Goal: Task Accomplishment & Management: Manage account settings

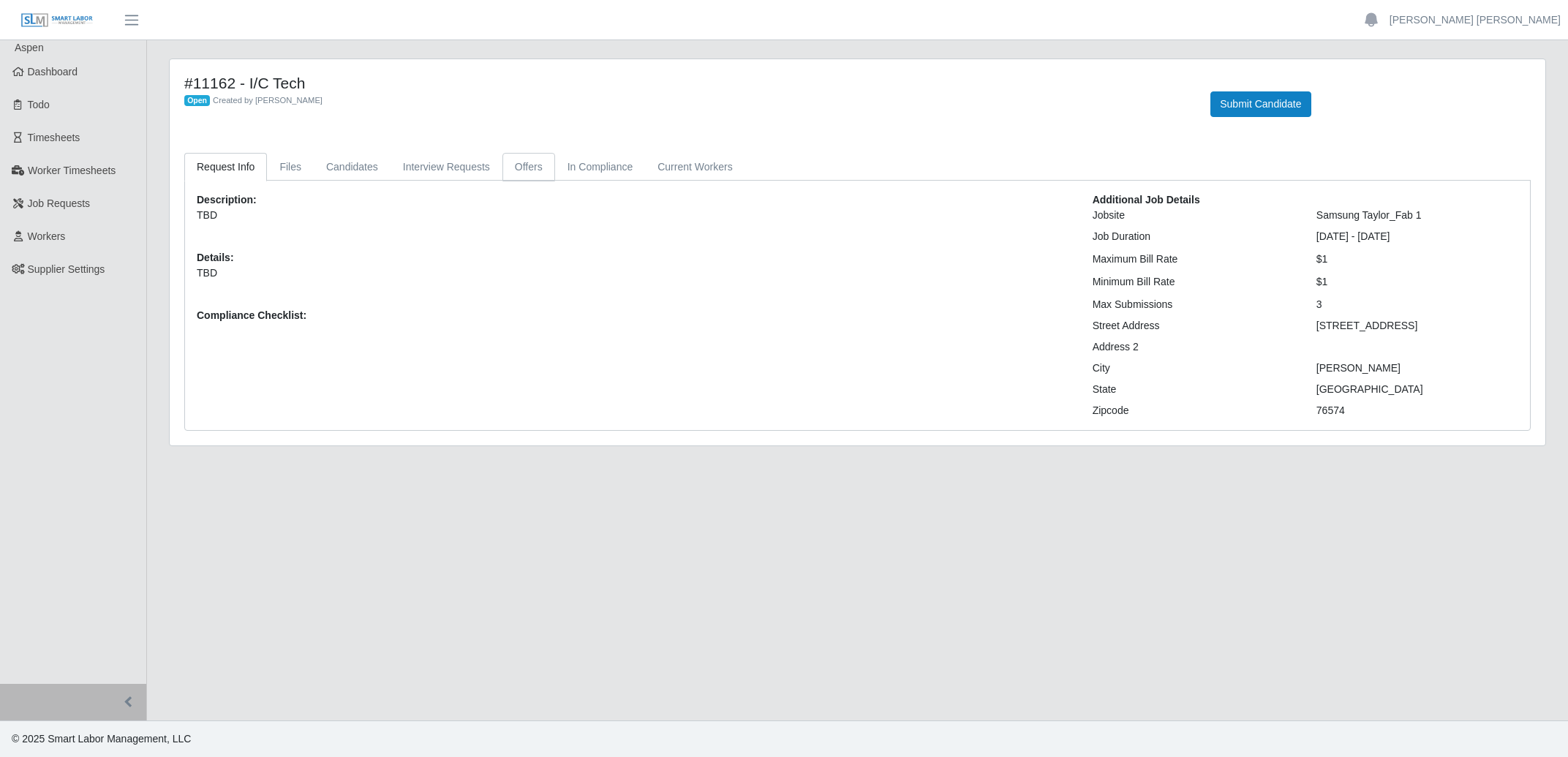
click at [541, 166] on link "Offers" at bounding box center [529, 166] width 53 height 29
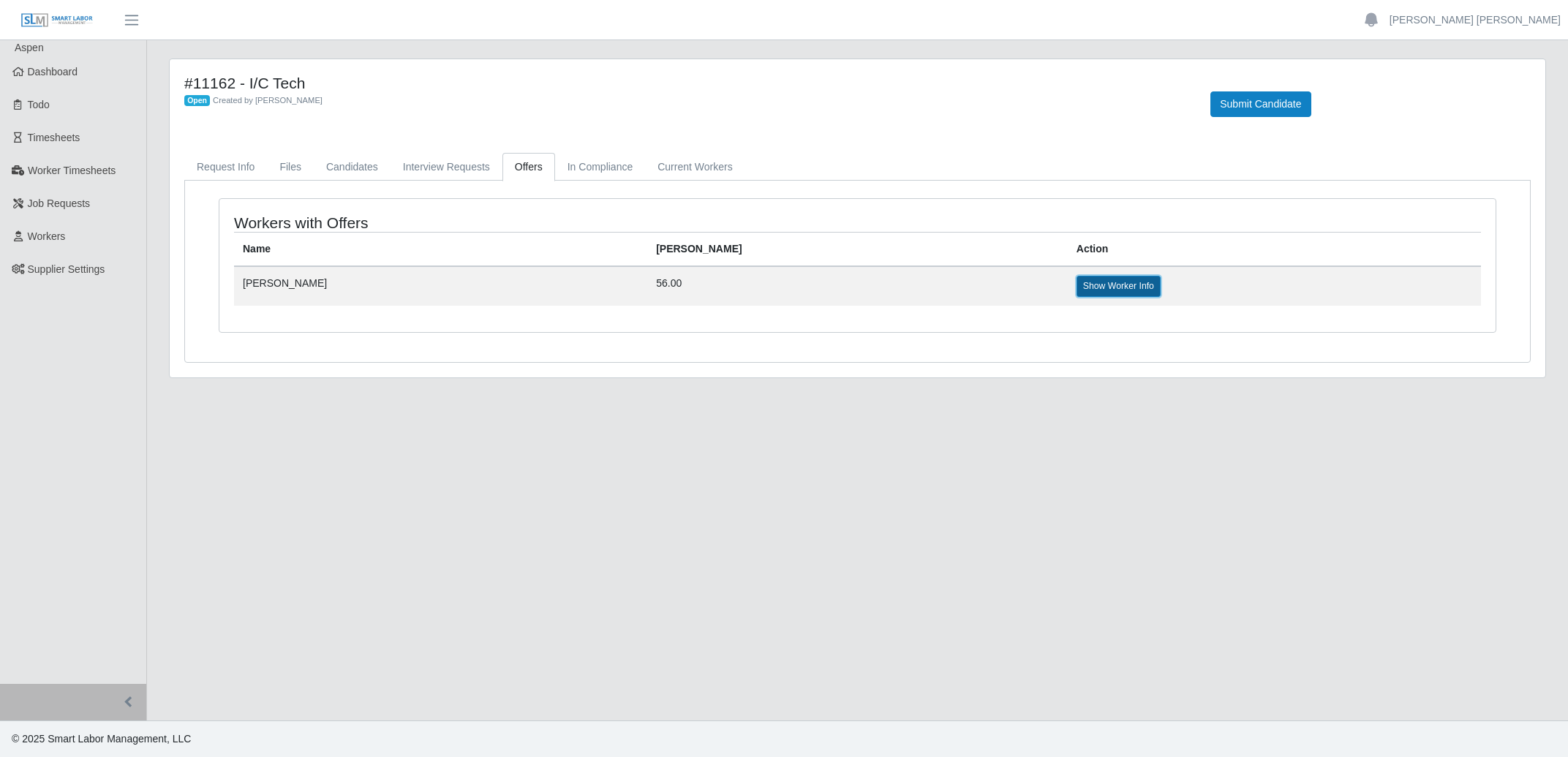
click at [1077, 289] on link "Show Worker Info" at bounding box center [1118, 286] width 84 height 21
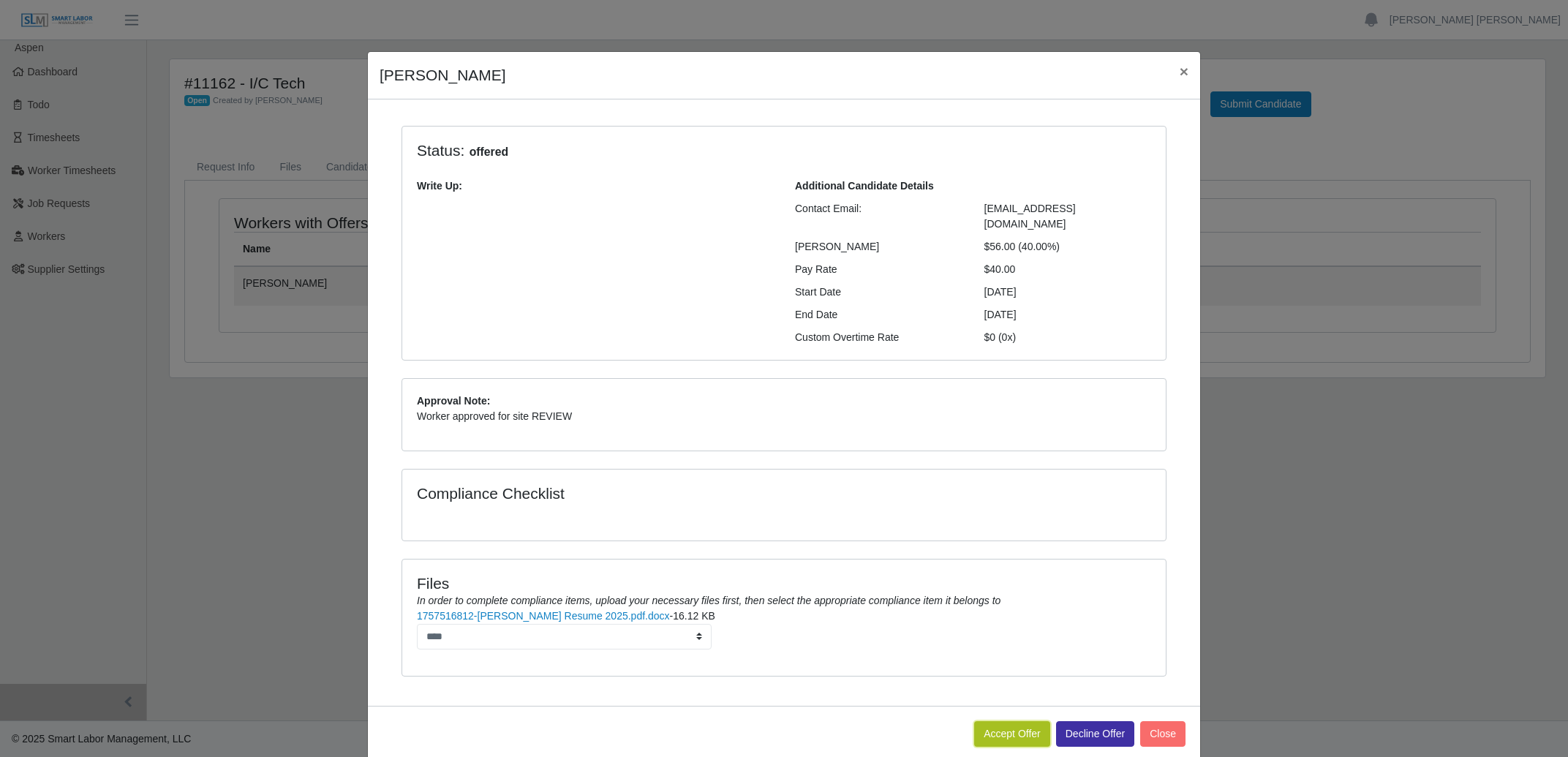
click at [1011, 721] on button "Accept Offer" at bounding box center [1012, 734] width 76 height 26
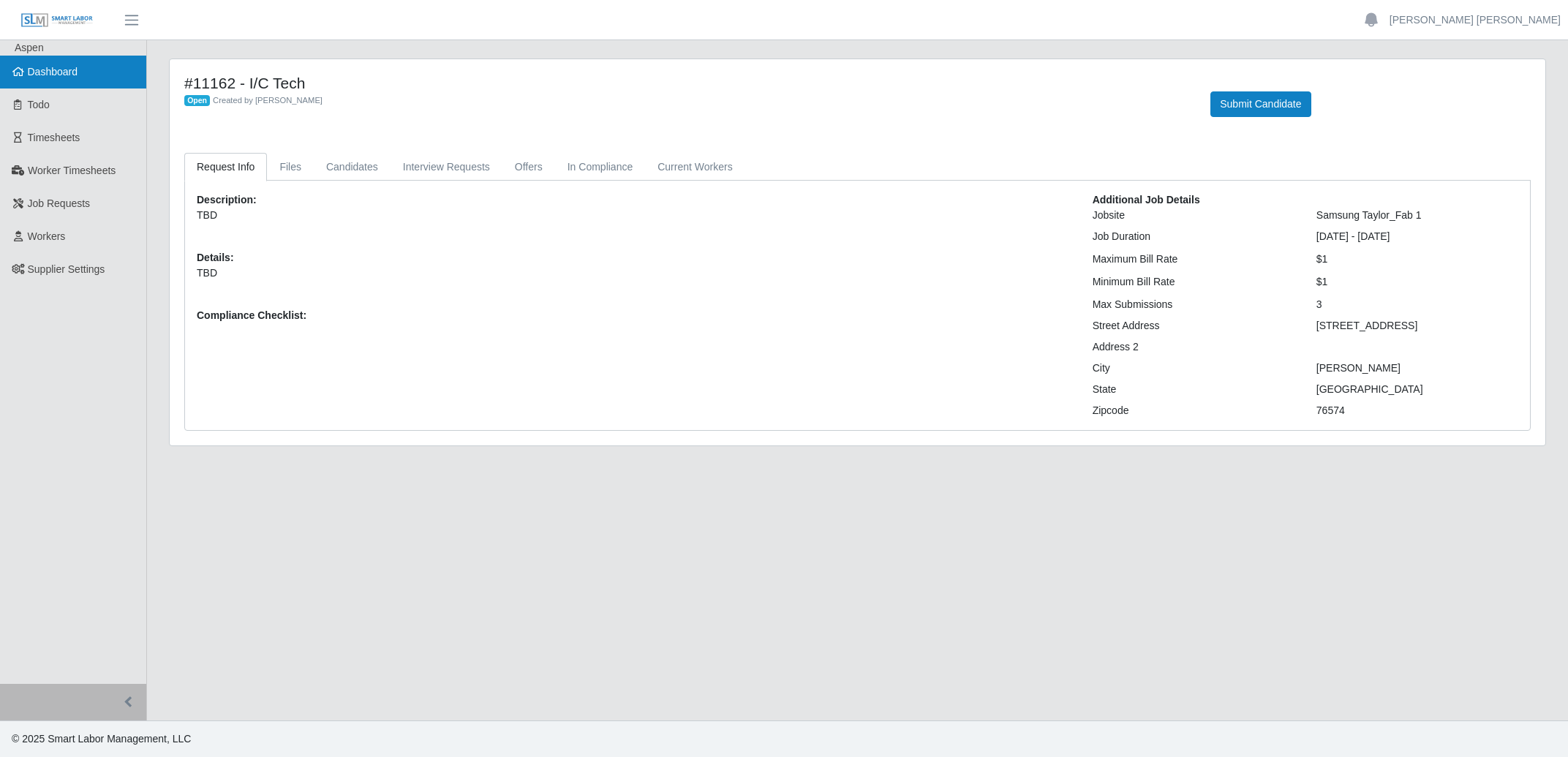
click at [69, 75] on span "Dashboard" at bounding box center [53, 72] width 50 height 12
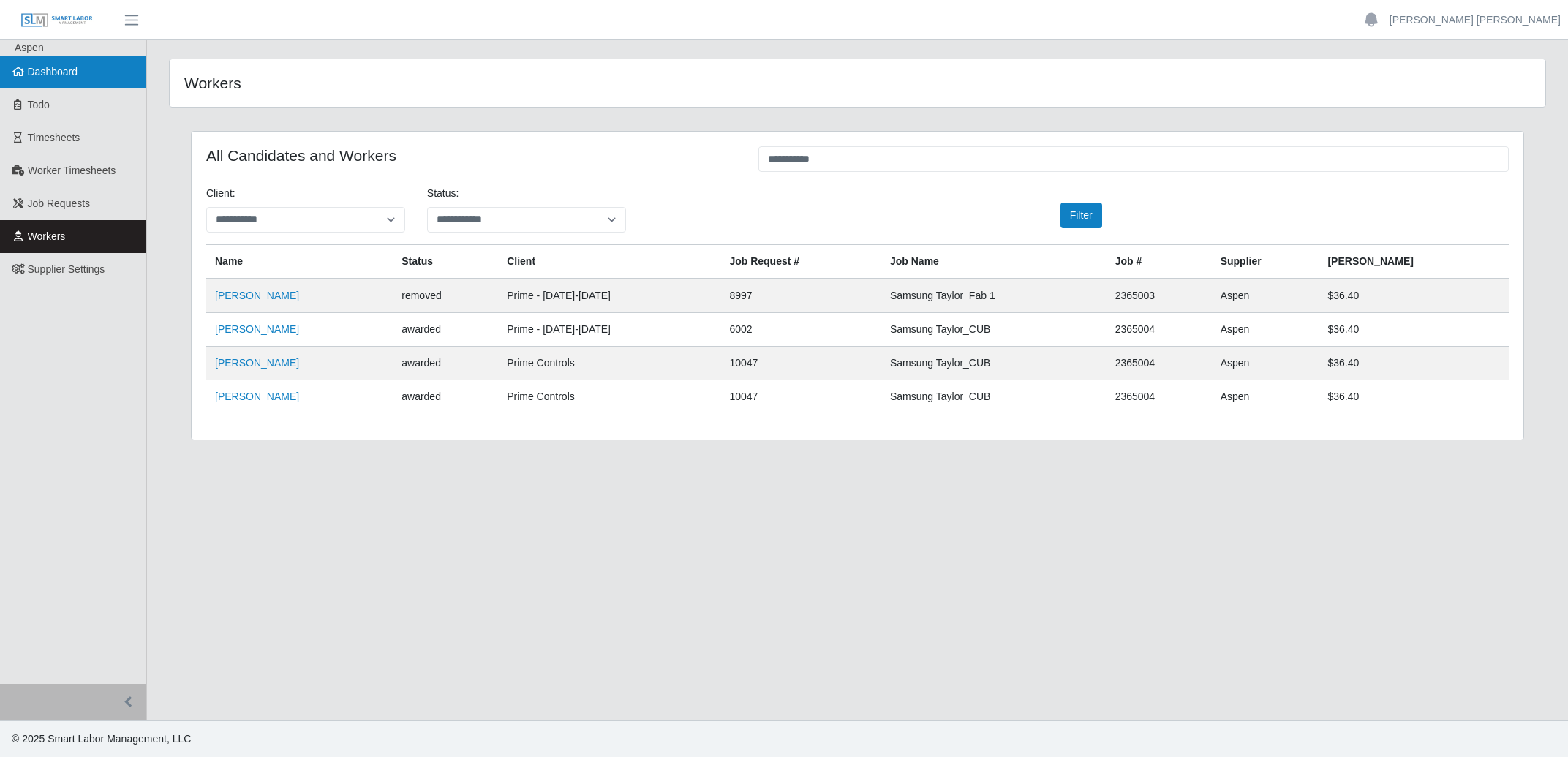
click at [76, 69] on span "Dashboard" at bounding box center [53, 72] width 50 height 12
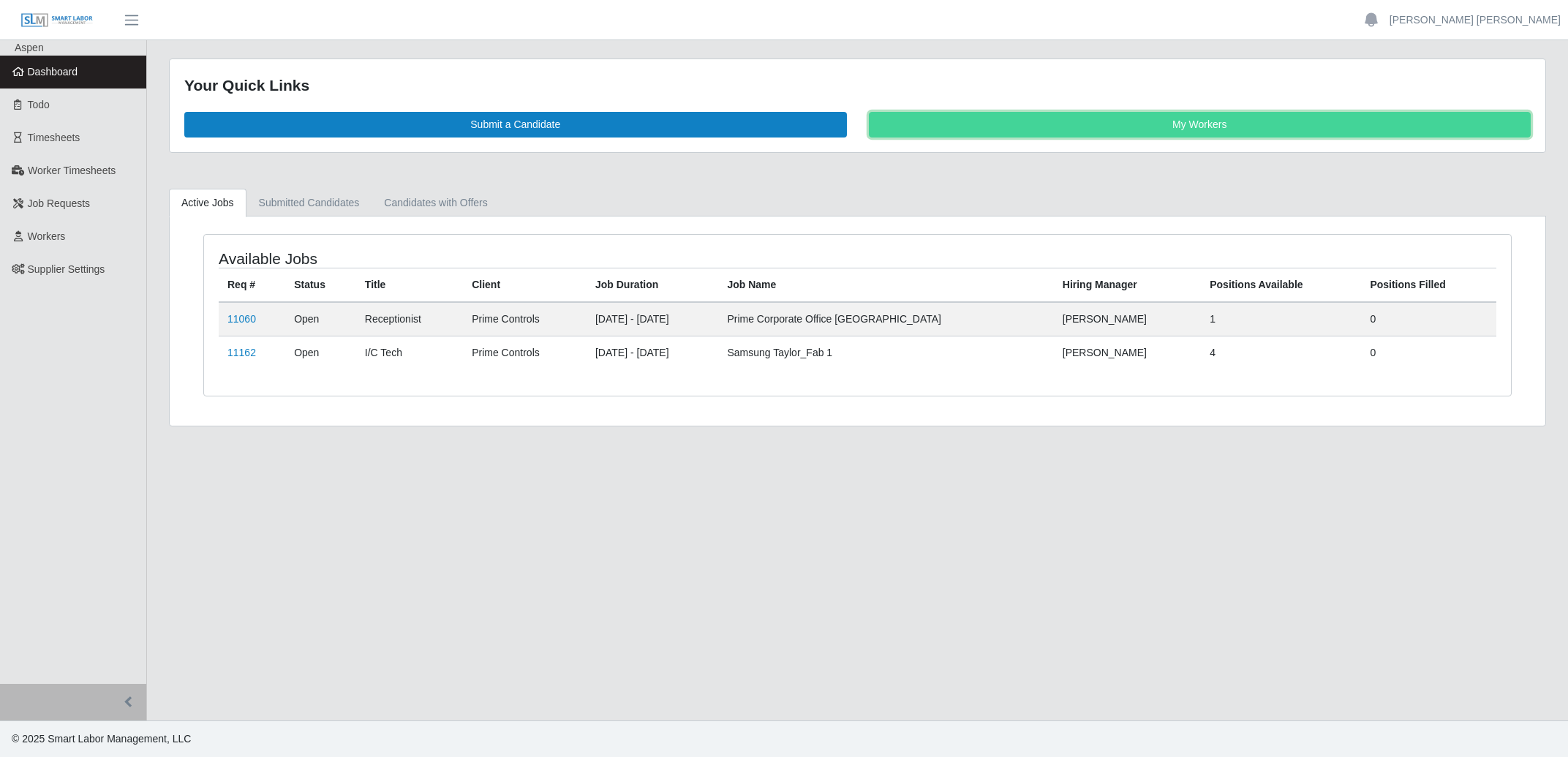
click at [958, 120] on link "My Workers" at bounding box center [1200, 125] width 663 height 26
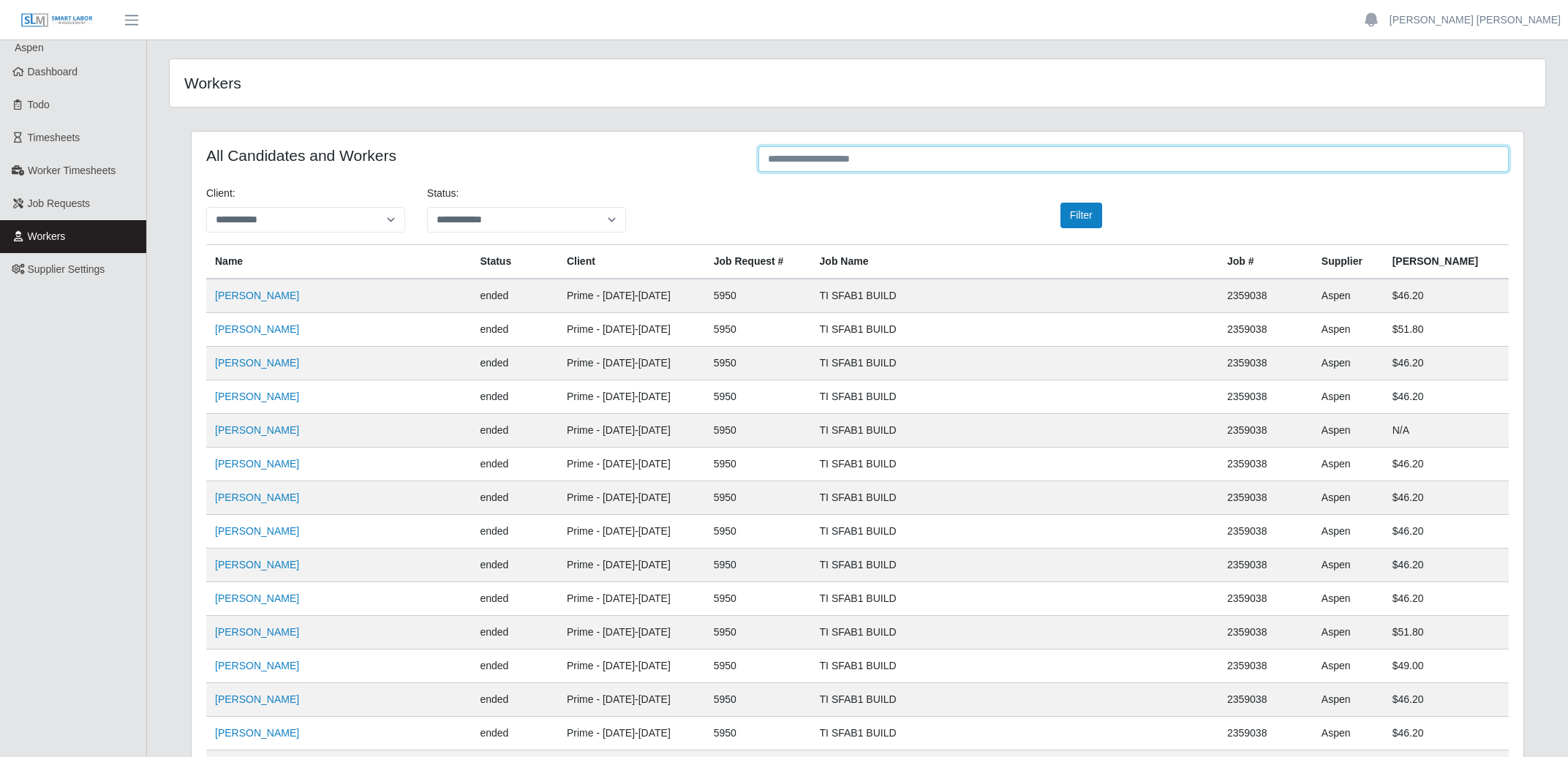
click at [804, 160] on input "text" at bounding box center [1134, 160] width 751 height 26
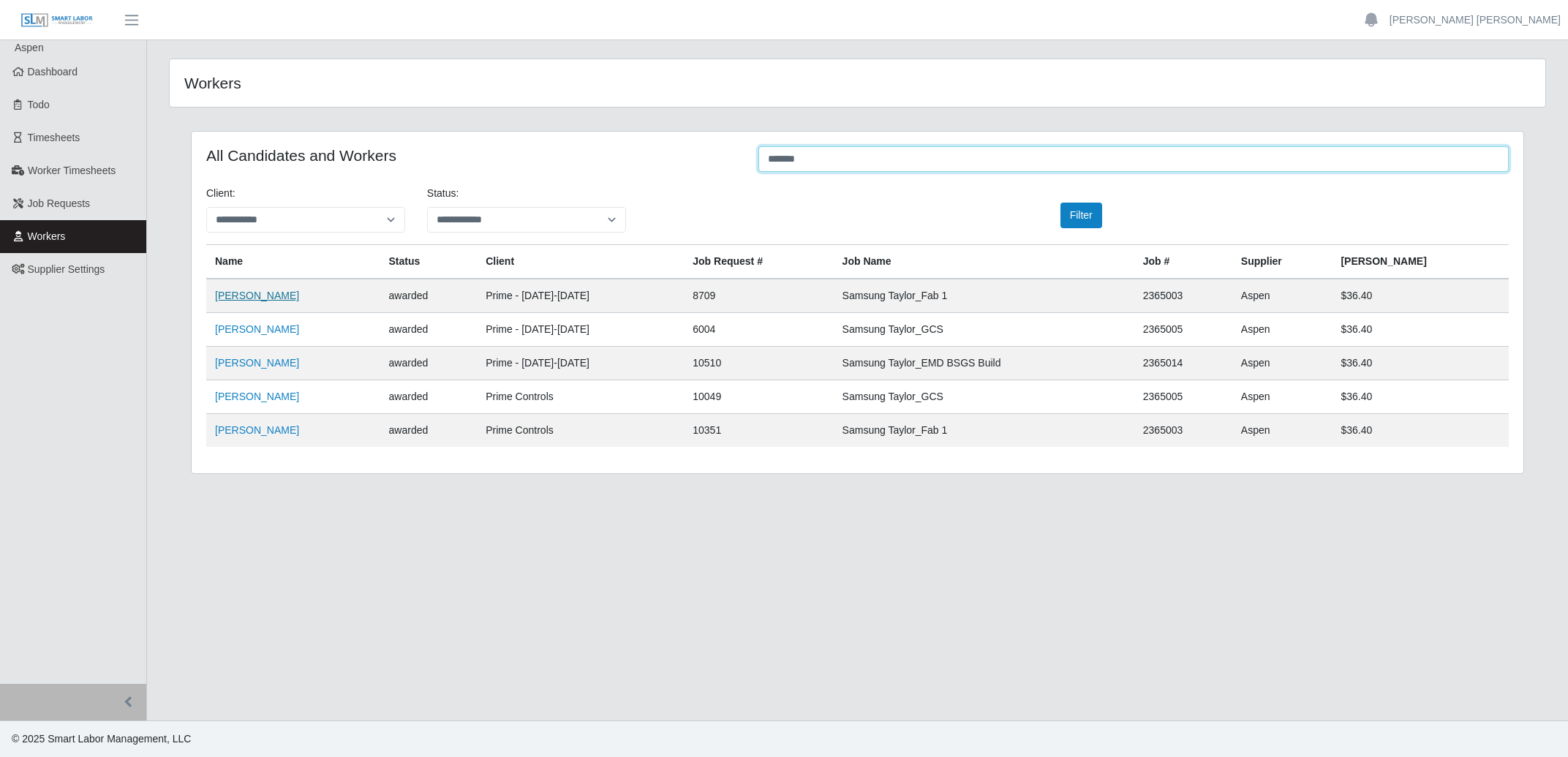
type input "*******"
click at [250, 301] on link "Diego Gomez" at bounding box center [257, 296] width 84 height 12
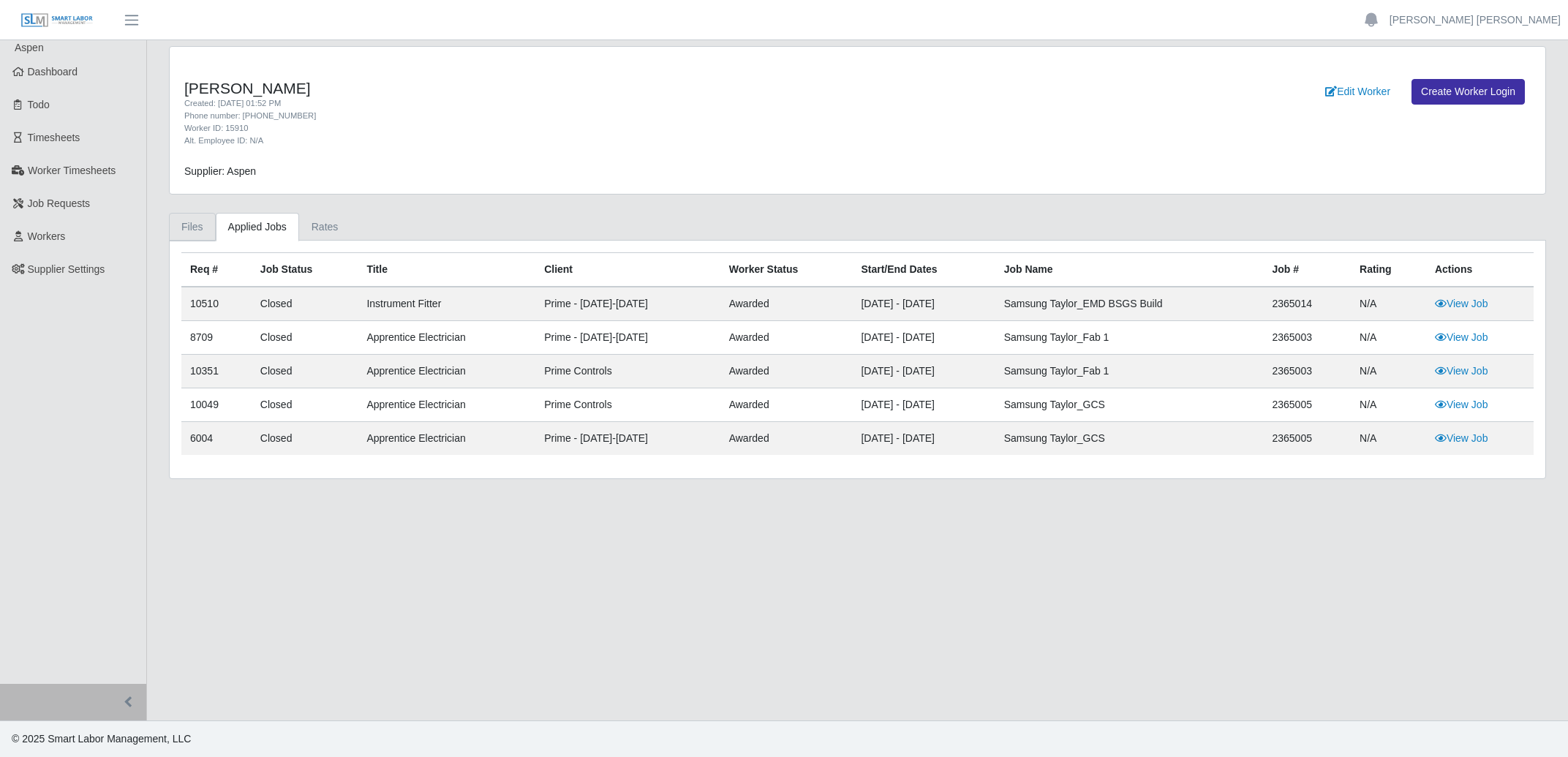
click at [189, 227] on link "Files" at bounding box center [192, 227] width 47 height 29
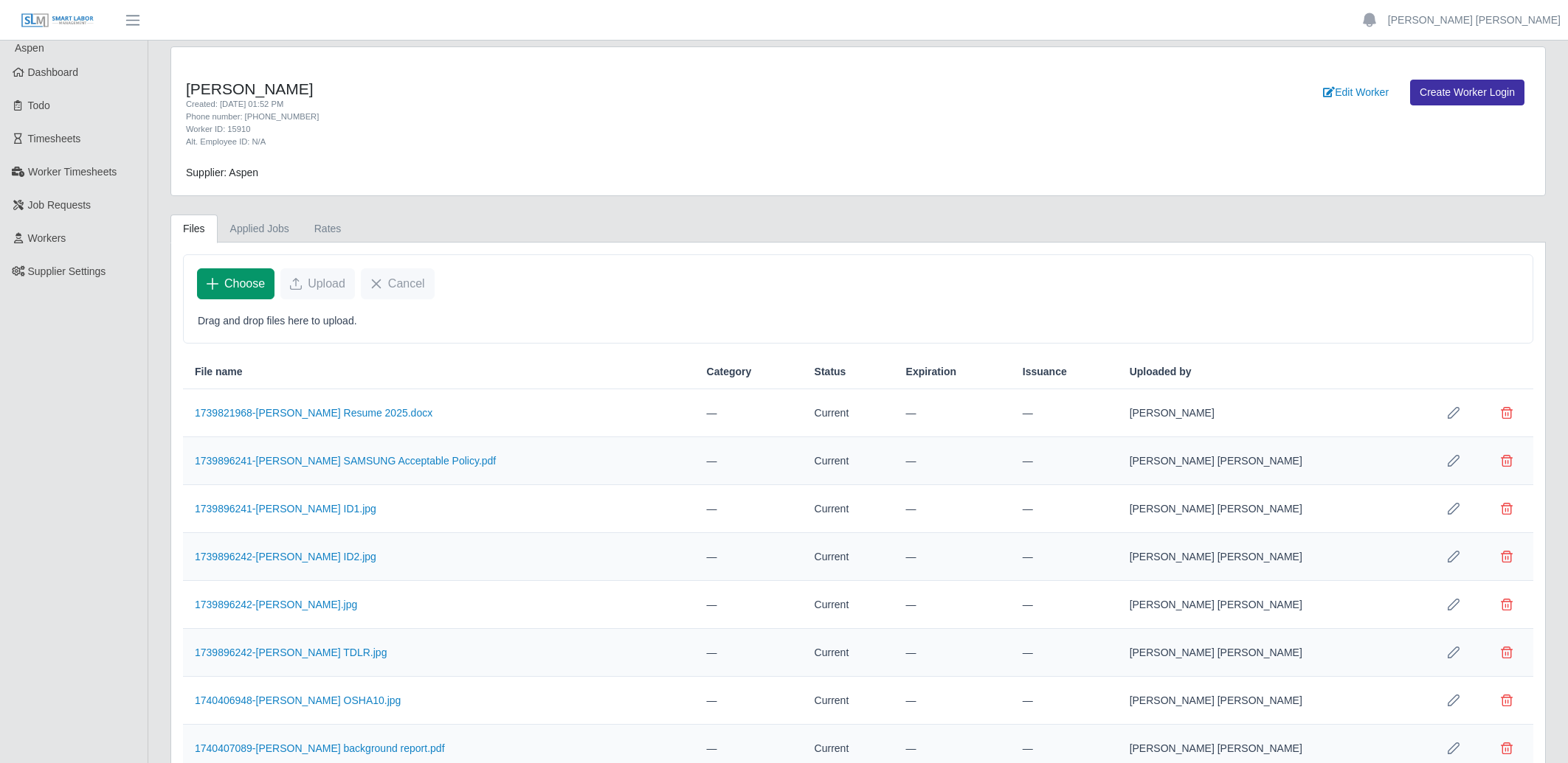
click at [245, 282] on span "Choose" at bounding box center [245, 284] width 40 height 17
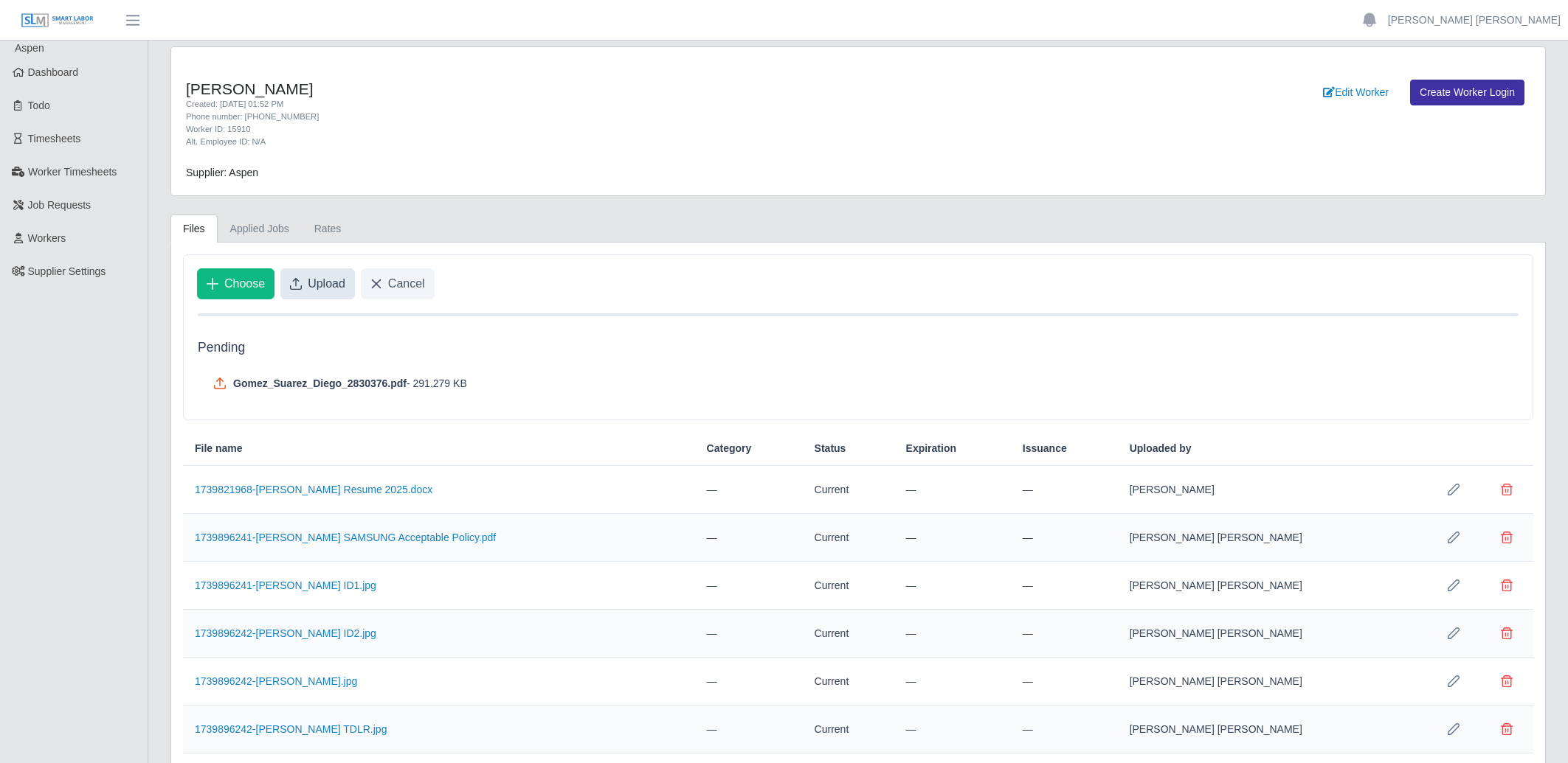
click at [333, 291] on span "Upload" at bounding box center [326, 284] width 38 height 17
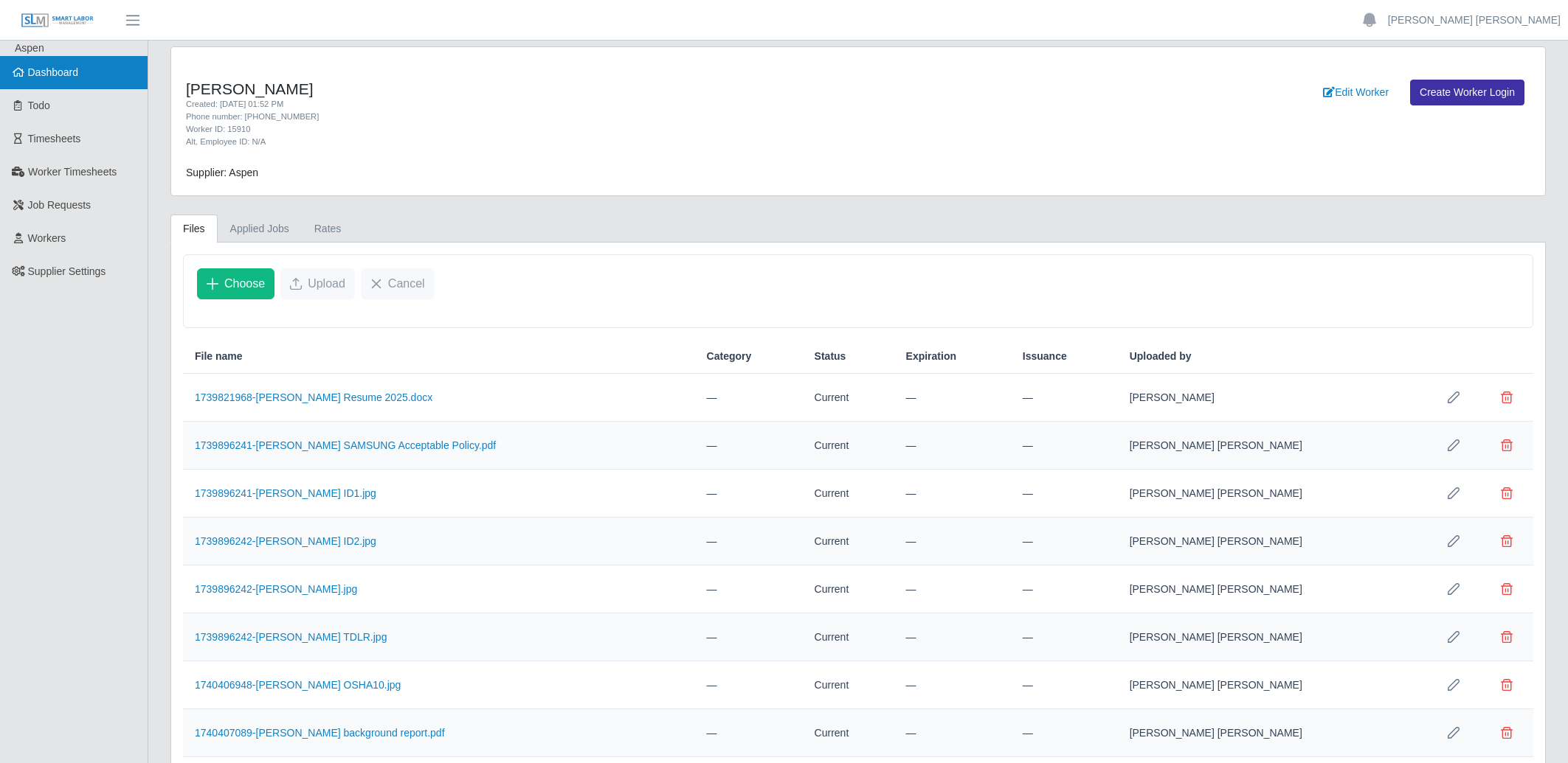
click at [76, 62] on link "Dashboard" at bounding box center [73, 73] width 148 height 33
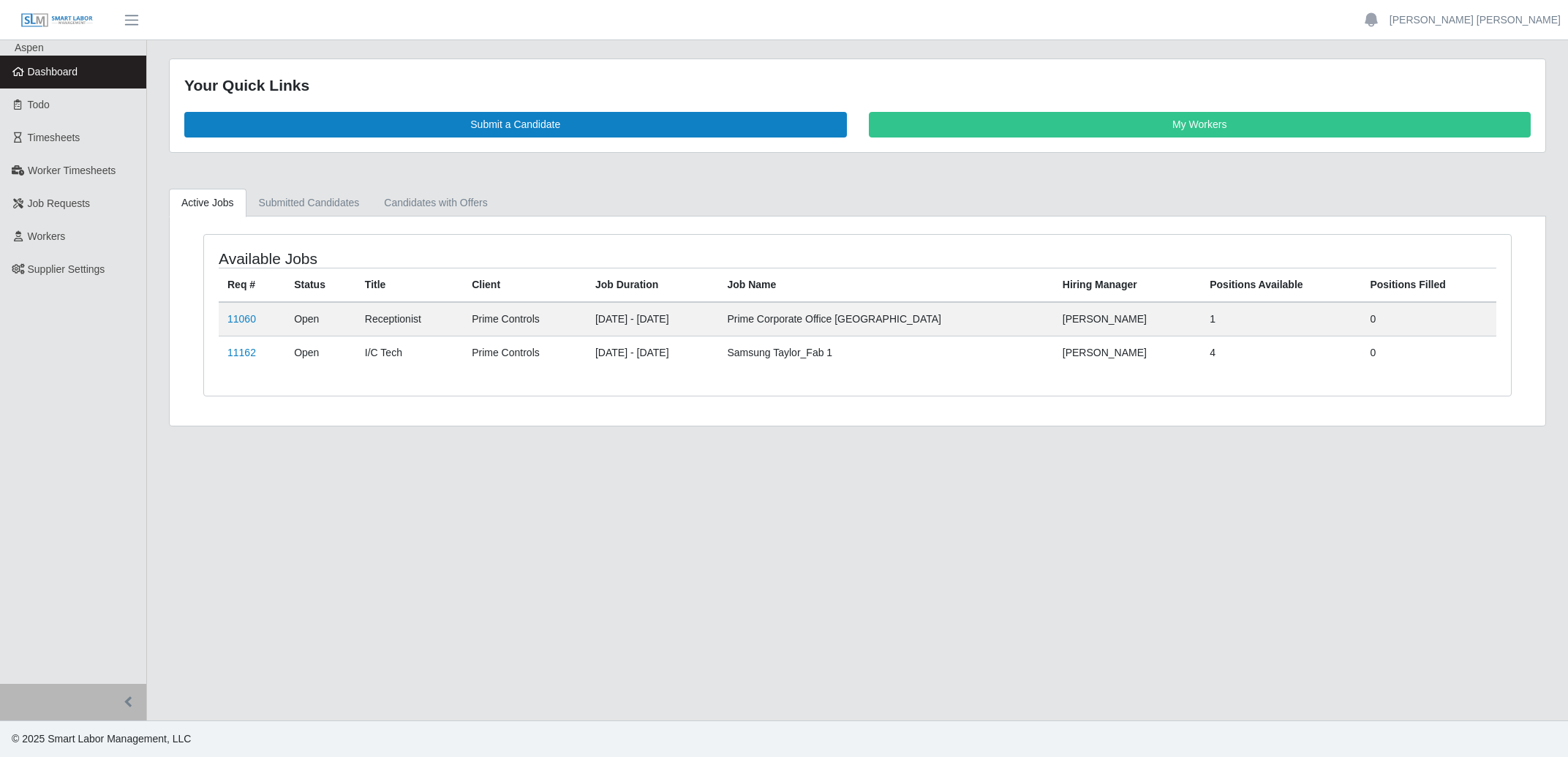
click at [815, 558] on main "Your Quick Links Submit a Candidate My Workers Active Jobs Submitted Candidates…" at bounding box center [858, 380] width 1422 height 681
